Goal: Find specific page/section: Find specific page/section

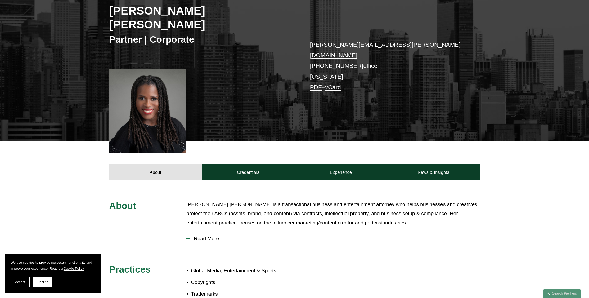
scroll to position [89, 0]
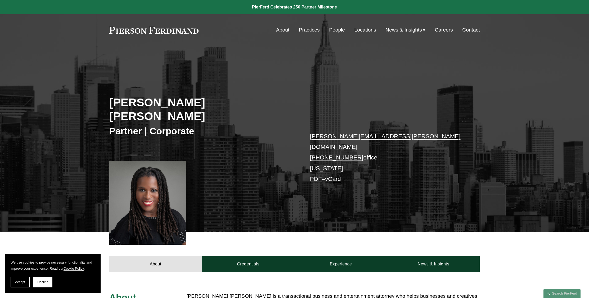
click at [338, 29] on link "People" at bounding box center [337, 30] width 16 height 10
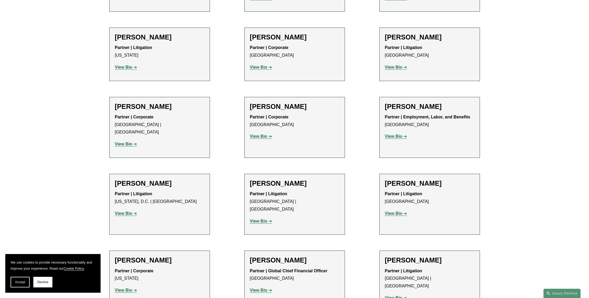
scroll to position [864, 0]
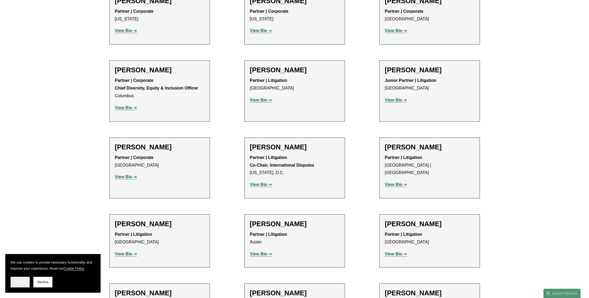
click at [16, 284] on button "Accept" at bounding box center [20, 282] width 19 height 11
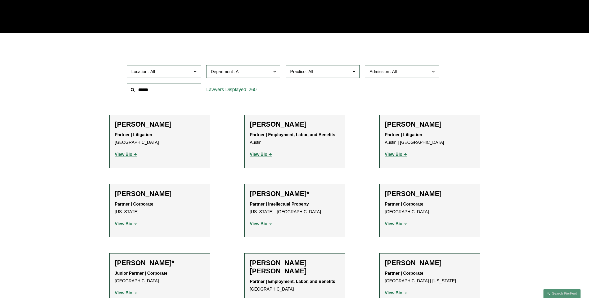
scroll to position [83, 0]
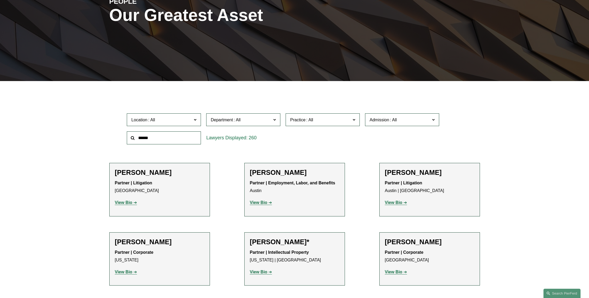
click at [170, 120] on span "Location" at bounding box center [161, 119] width 61 height 7
click at [0, 0] on link "[US_STATE]" at bounding box center [0, 0] width 0 height 0
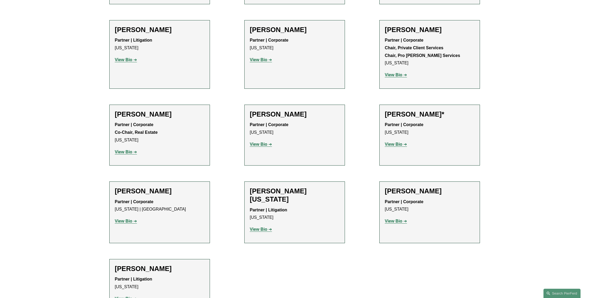
scroll to position [1843, 0]
